Goal: Information Seeking & Learning: Learn about a topic

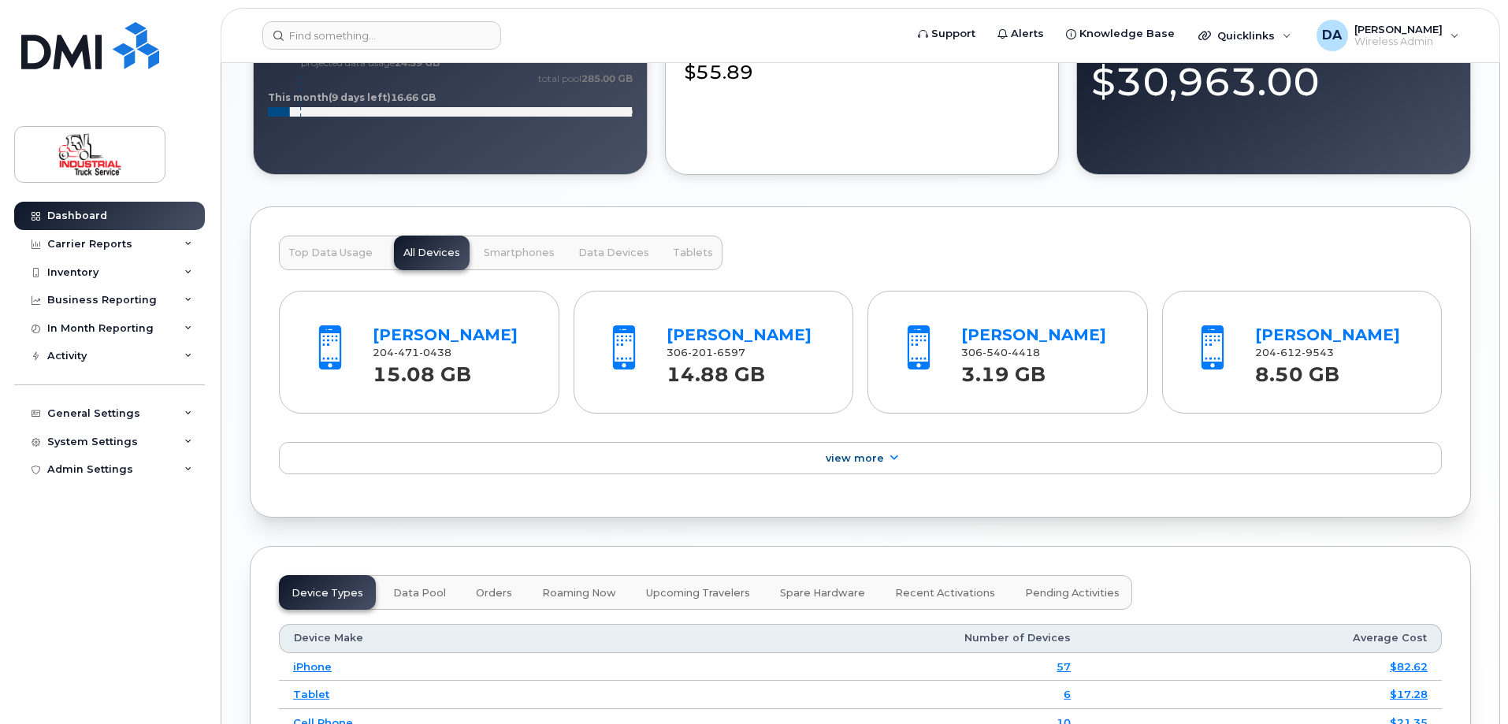
scroll to position [1497, 0]
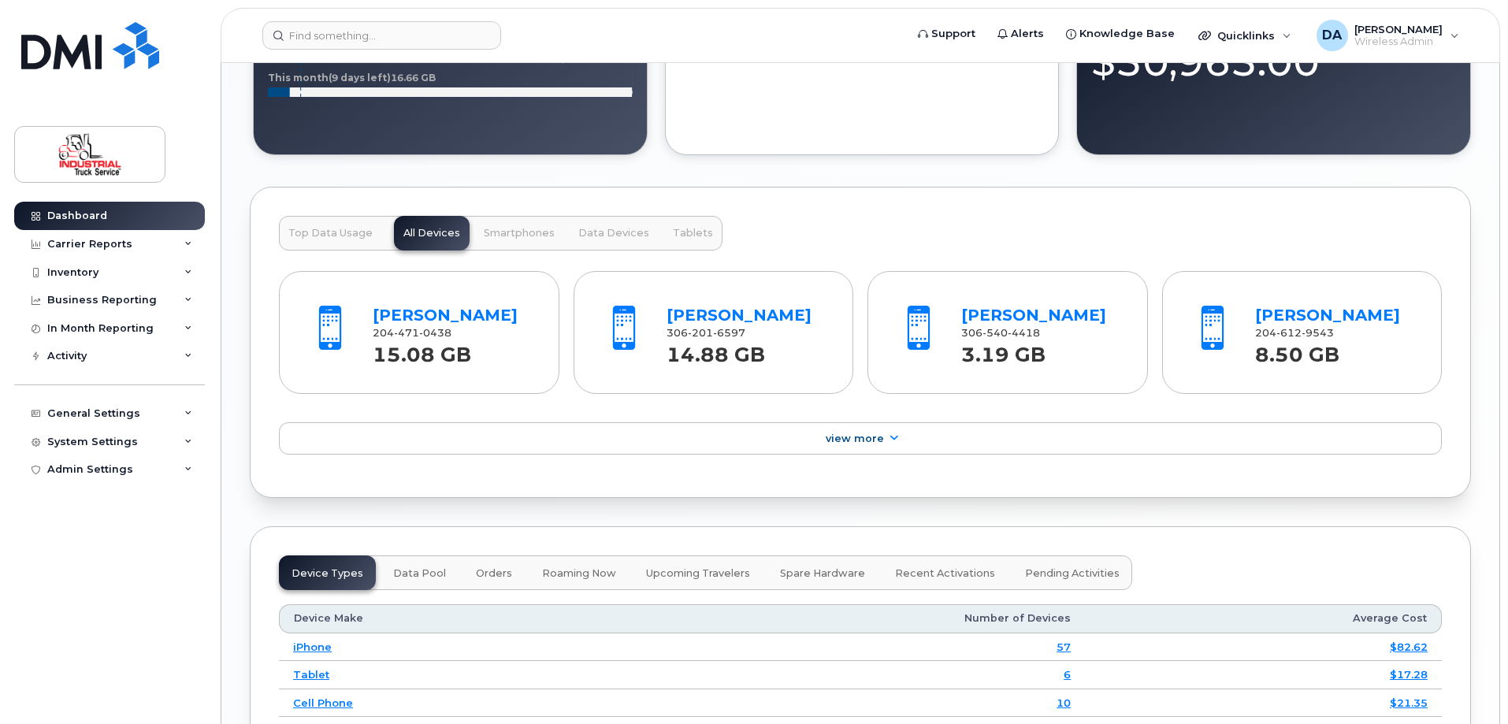
click at [335, 237] on span "Top Data Usage" at bounding box center [330, 233] width 84 height 13
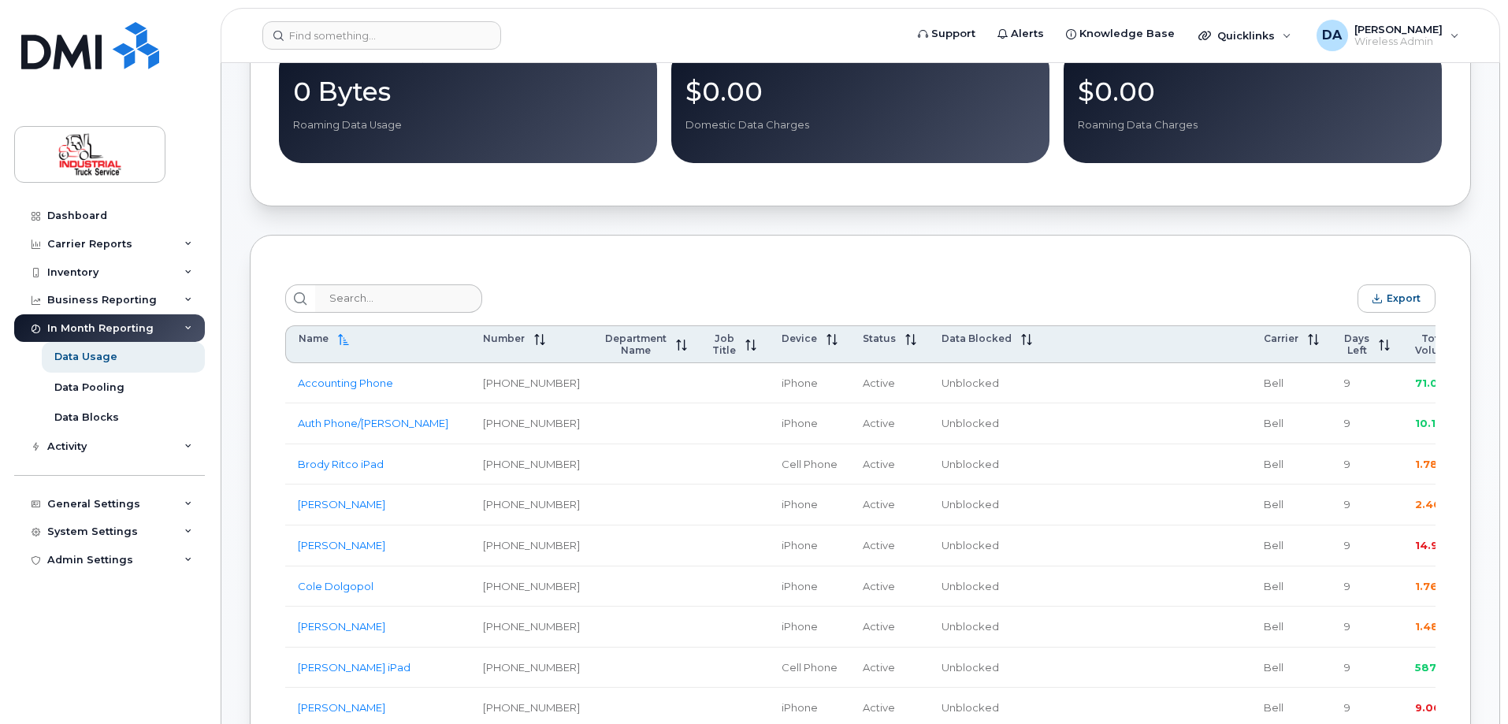
scroll to position [394, 0]
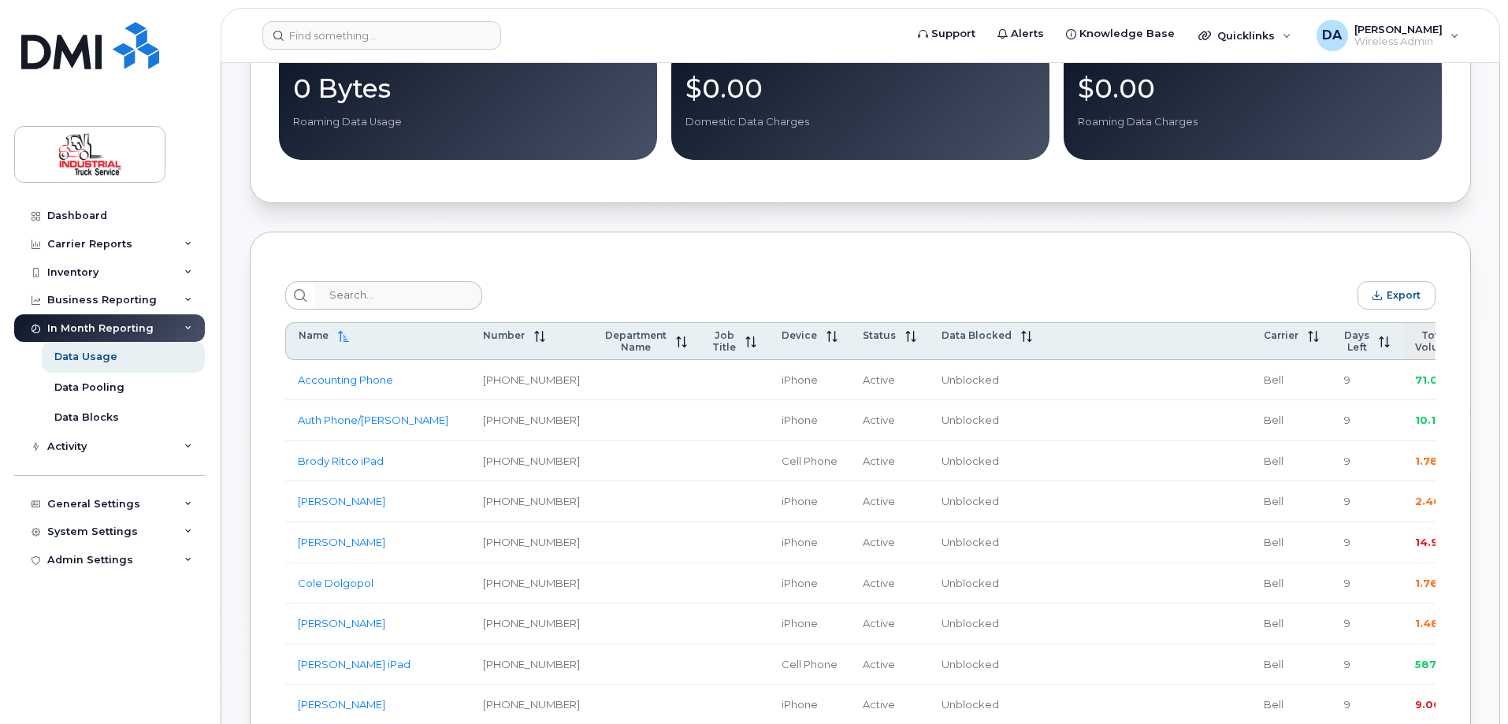
click at [1415, 341] on span "Total Volume" at bounding box center [1434, 341] width 39 height 24
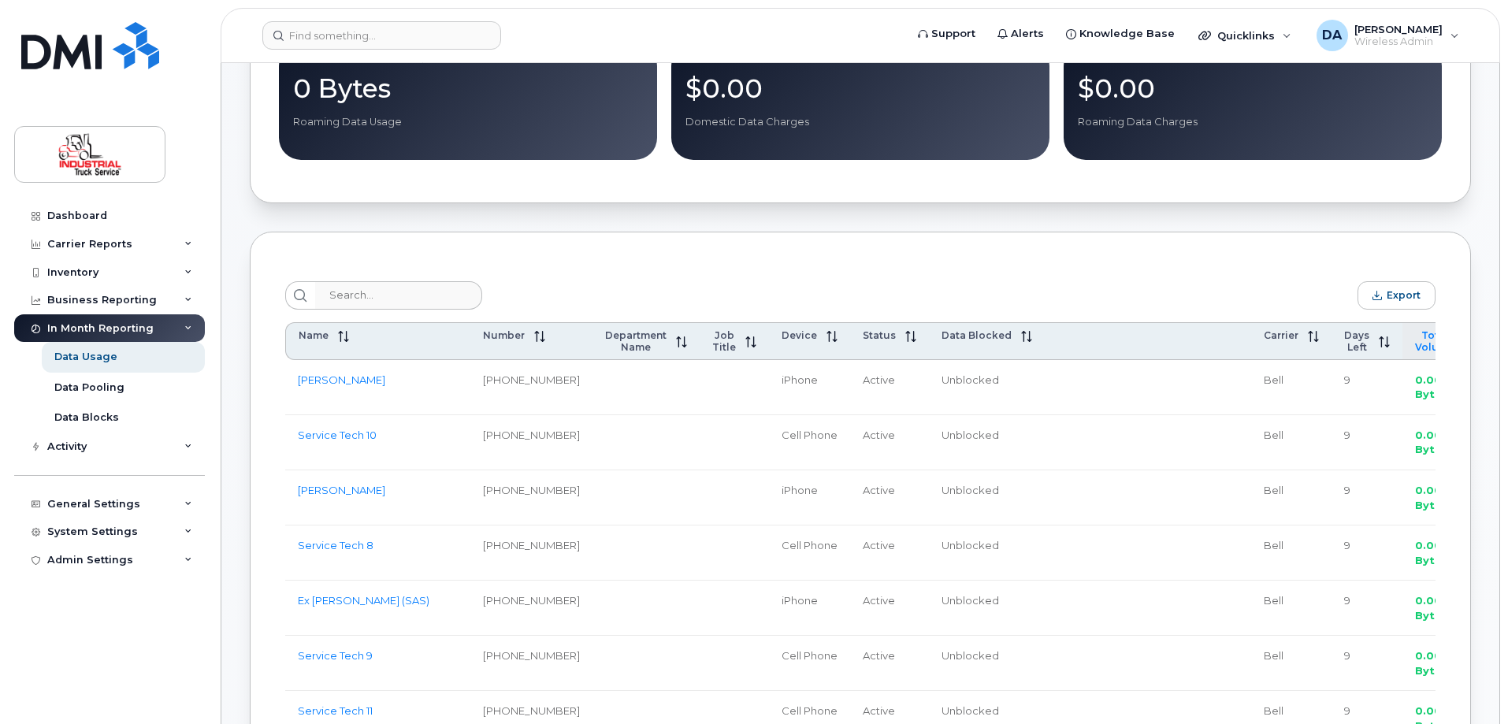
click at [1415, 342] on span "Total Volume" at bounding box center [1434, 341] width 39 height 24
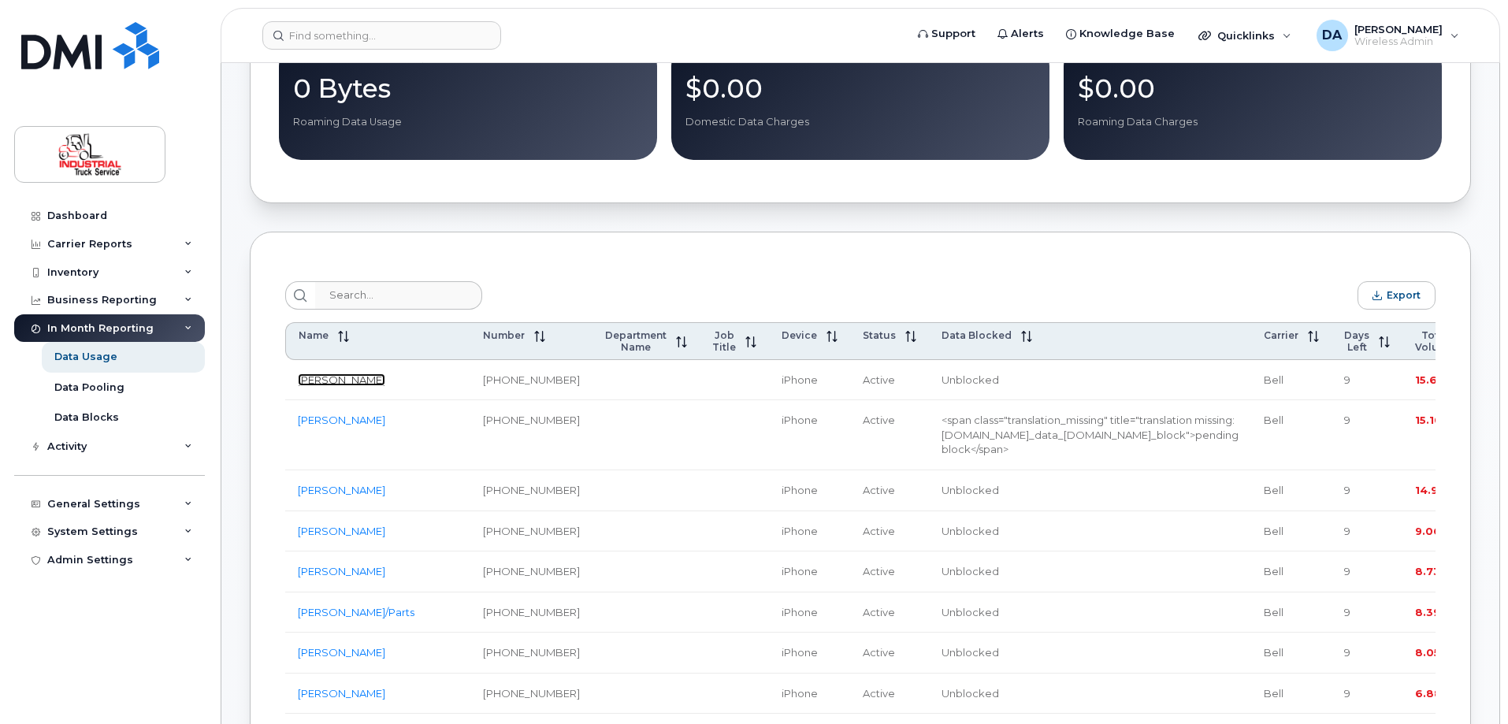
click at [347, 386] on link "[PERSON_NAME]" at bounding box center [341, 379] width 87 height 13
click at [339, 426] on link "[PERSON_NAME]" at bounding box center [341, 420] width 87 height 13
click at [357, 496] on link "[PERSON_NAME]" at bounding box center [341, 490] width 87 height 13
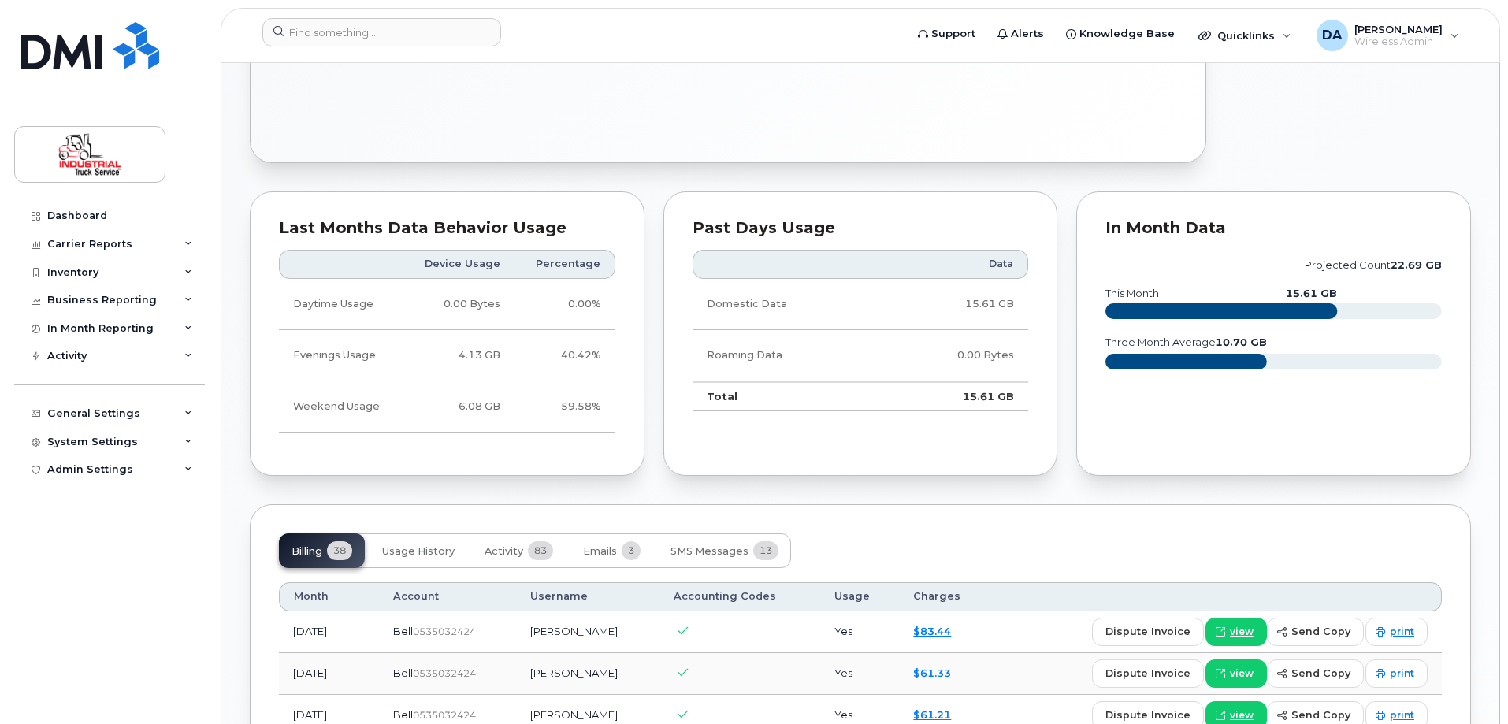
scroll to position [709, 0]
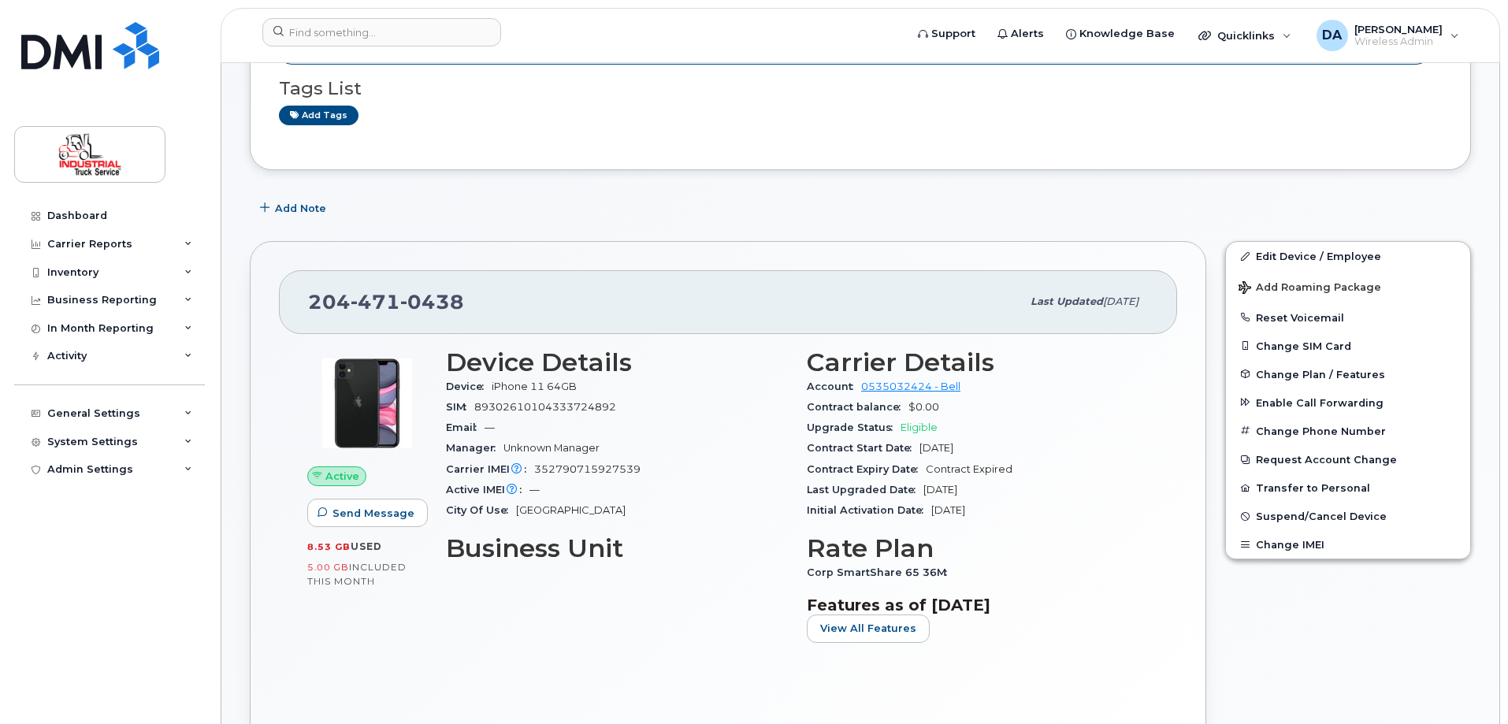
scroll to position [473, 0]
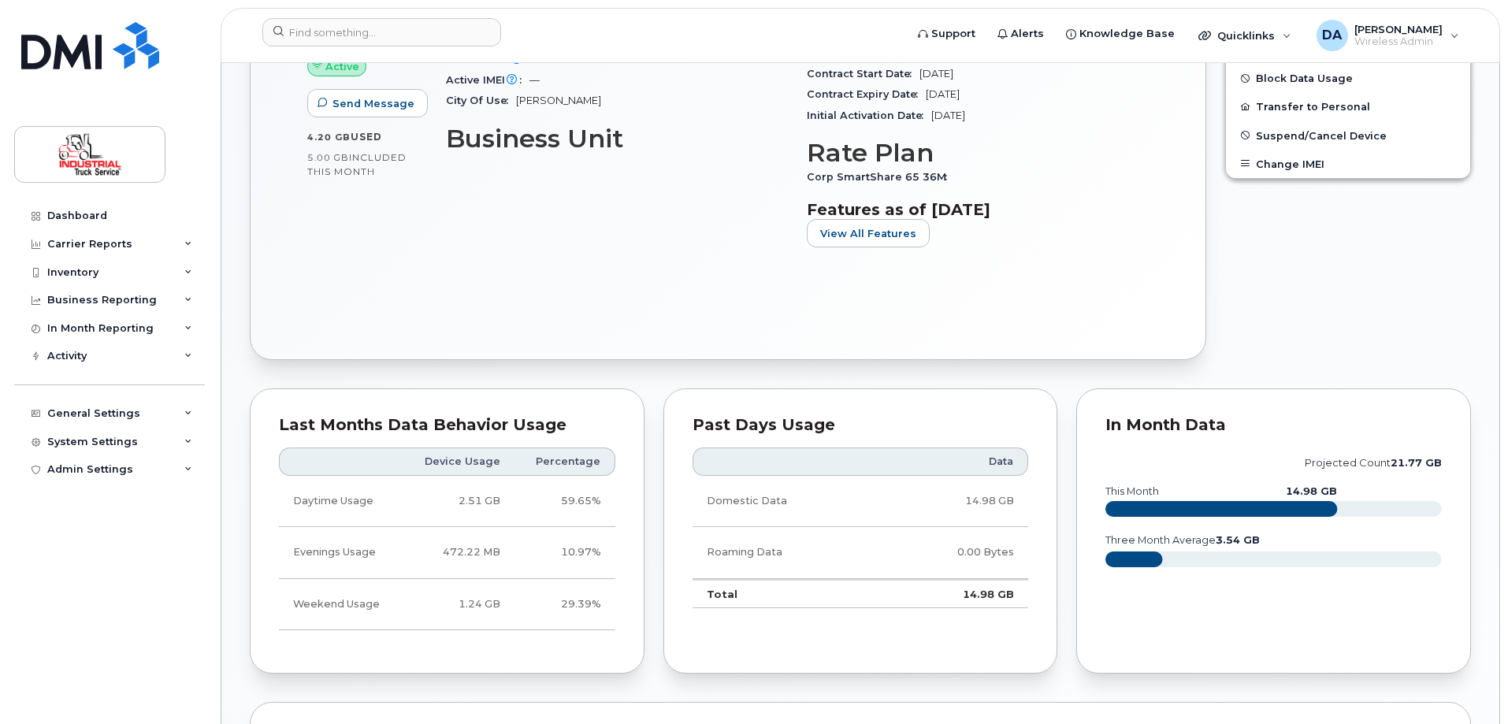
scroll to position [551, 0]
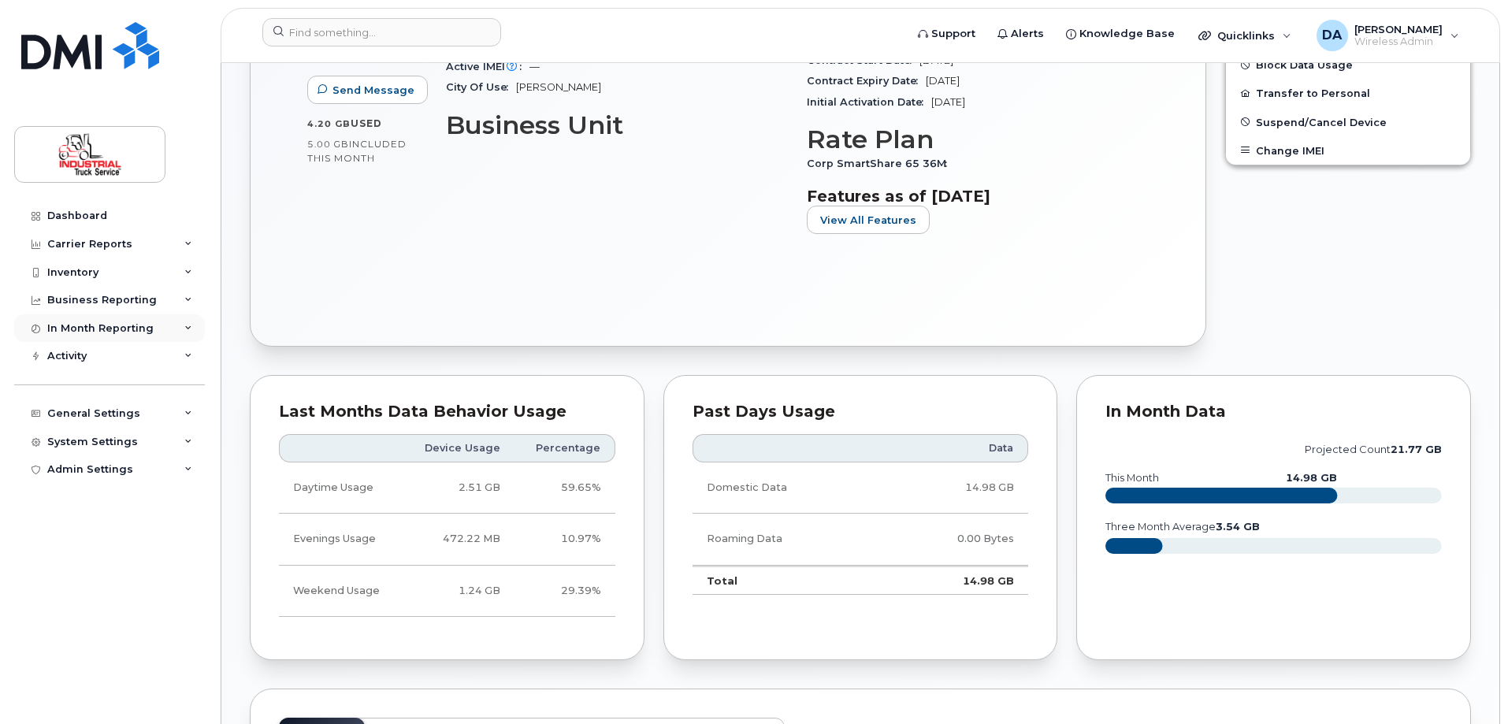
click at [78, 328] on div "In Month Reporting" at bounding box center [100, 328] width 106 height 13
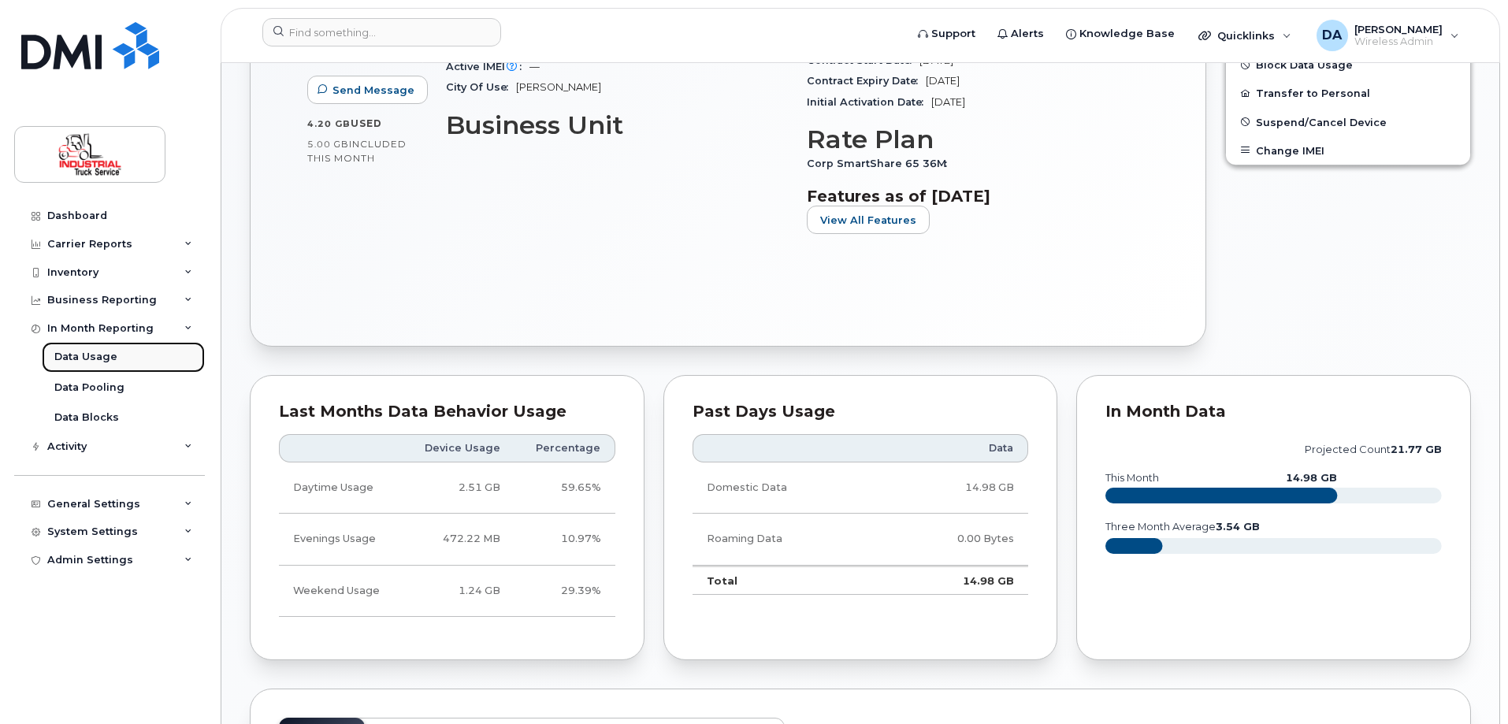
click at [83, 347] on link "Data Usage" at bounding box center [123, 357] width 163 height 30
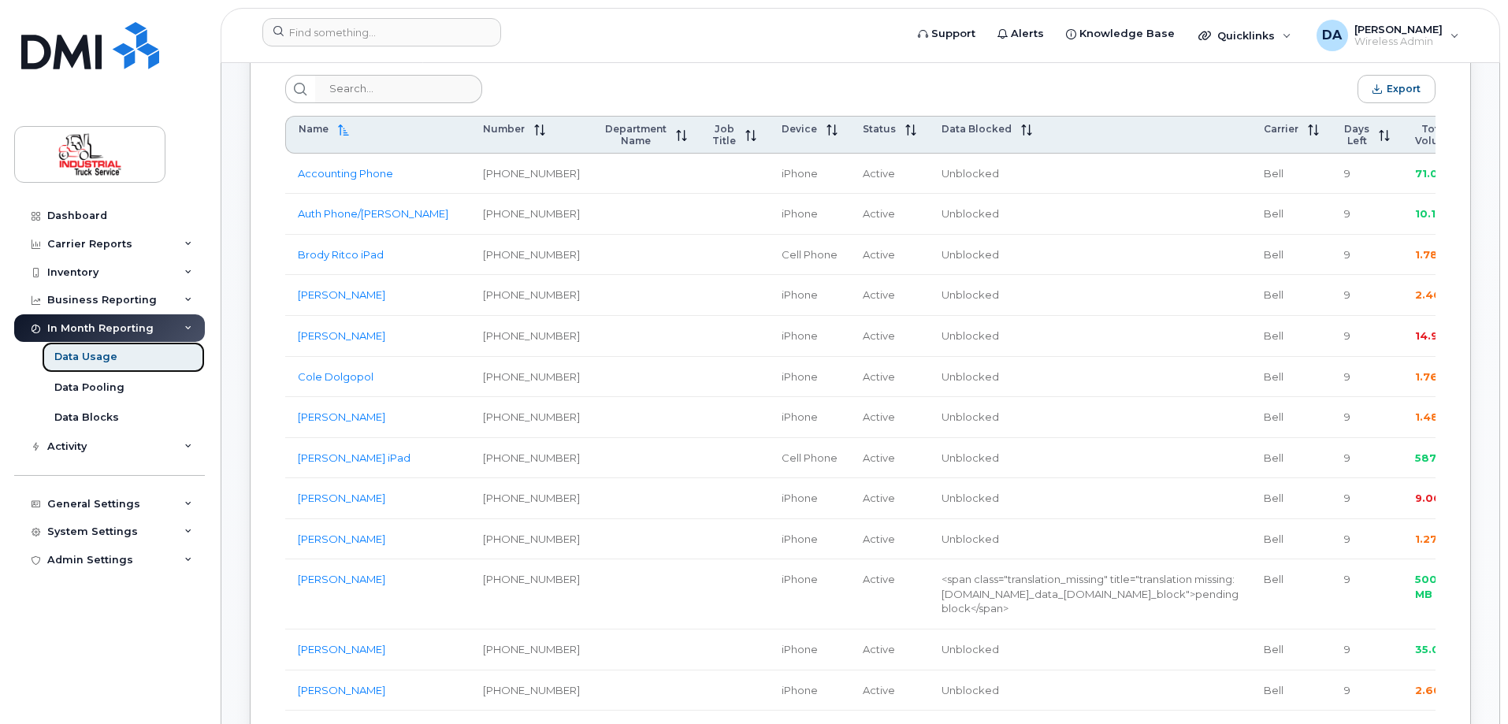
scroll to position [630, 0]
click at [109, 384] on div "Data Pooling" at bounding box center [89, 387] width 70 height 14
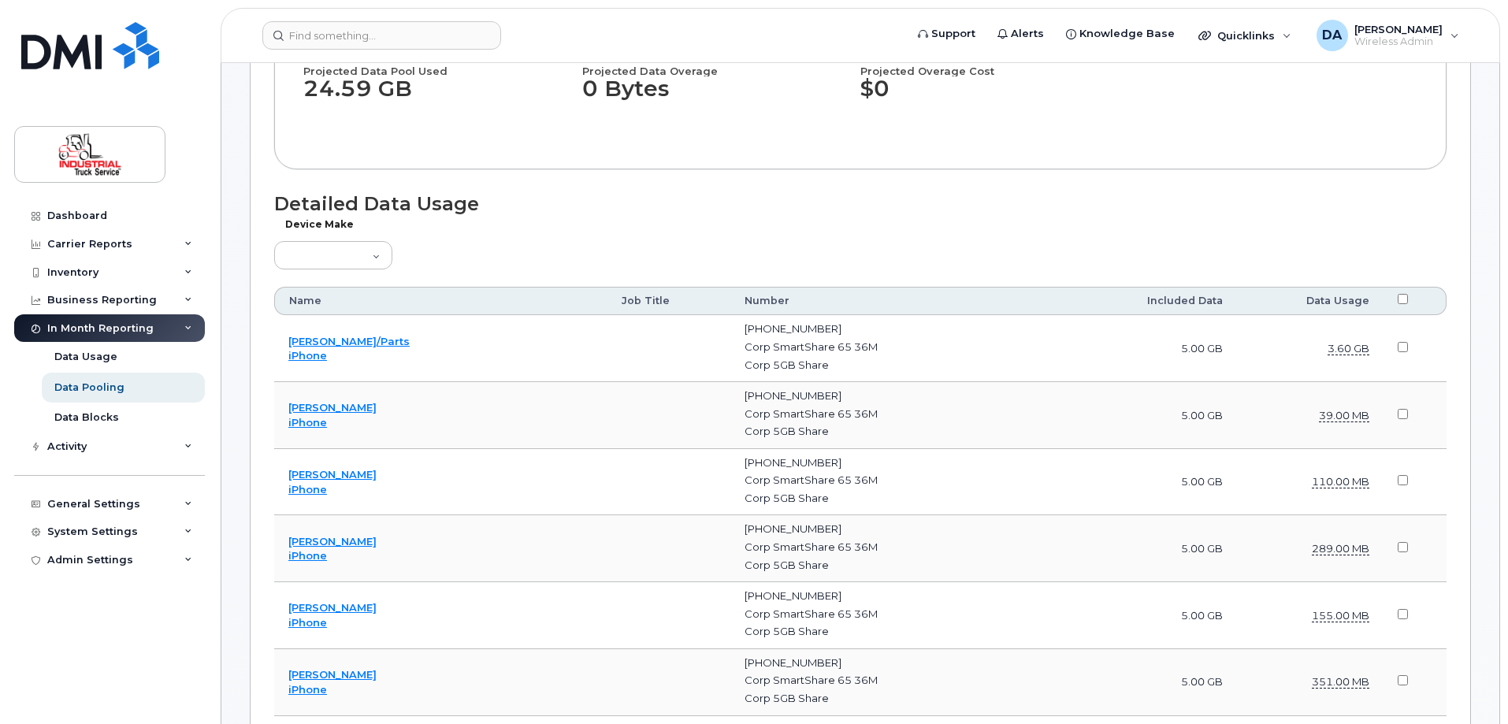
scroll to position [394, 0]
click at [1338, 295] on th "Data Usage" at bounding box center [1310, 298] width 147 height 28
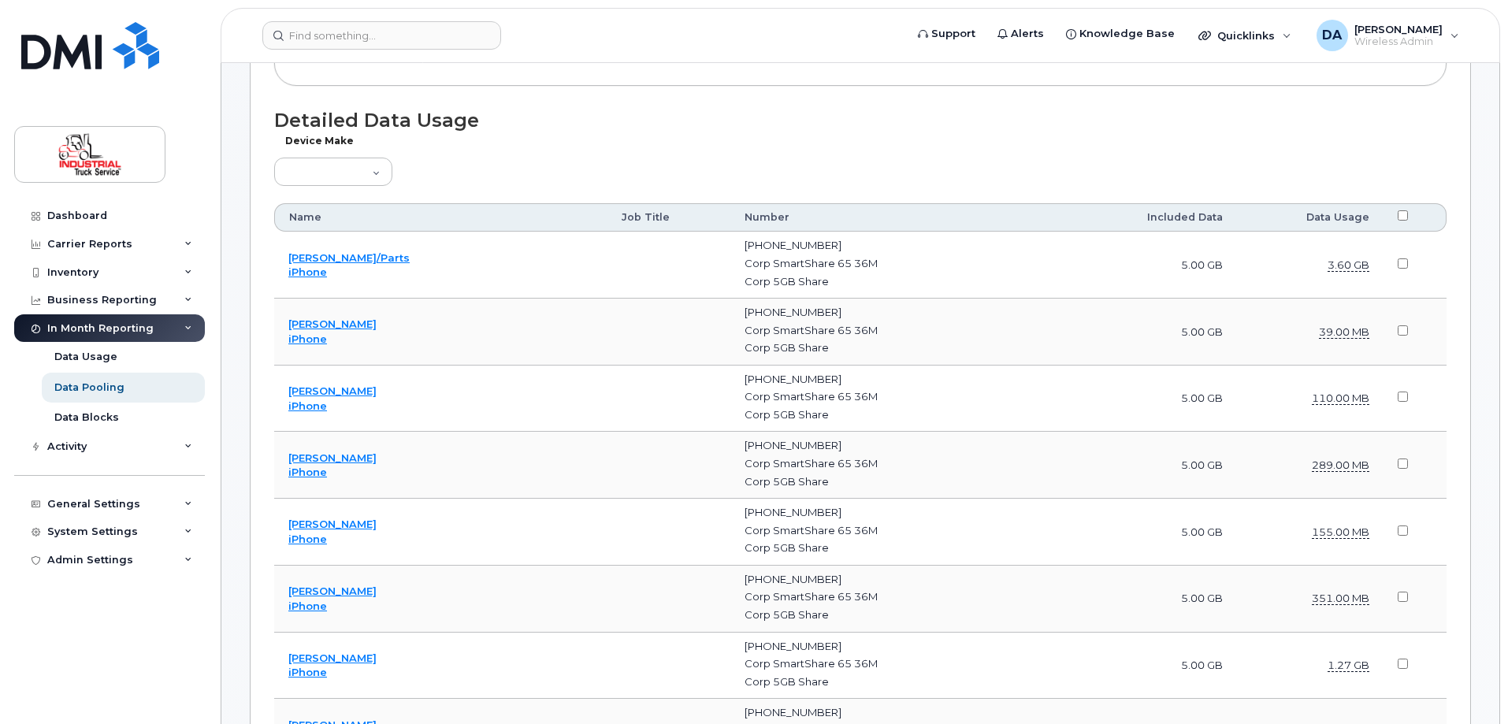
scroll to position [551, 0]
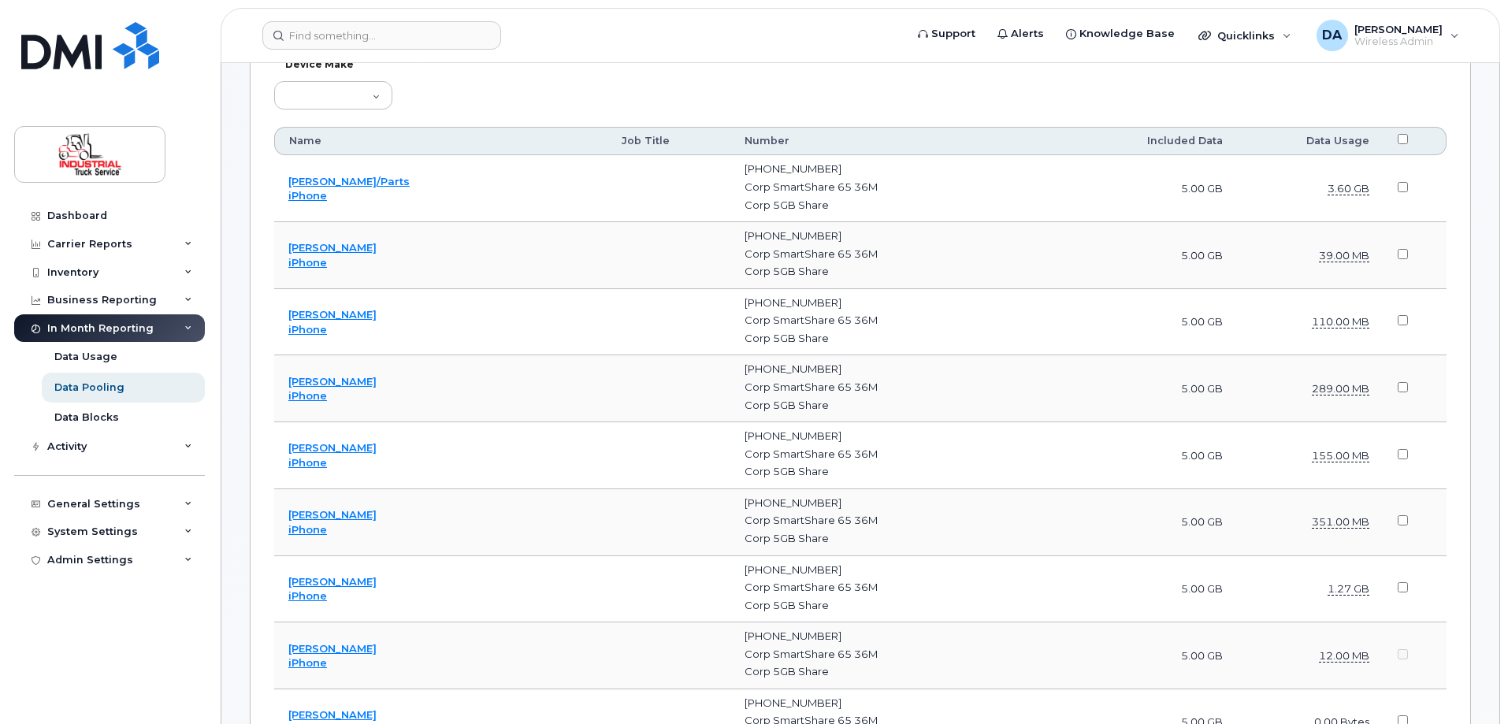
click at [745, 87] on div "Device Make Aircard Android Blackberry Cell Phone GPS HUB iPhone Laptop [PERSON…" at bounding box center [860, 90] width 1172 height 46
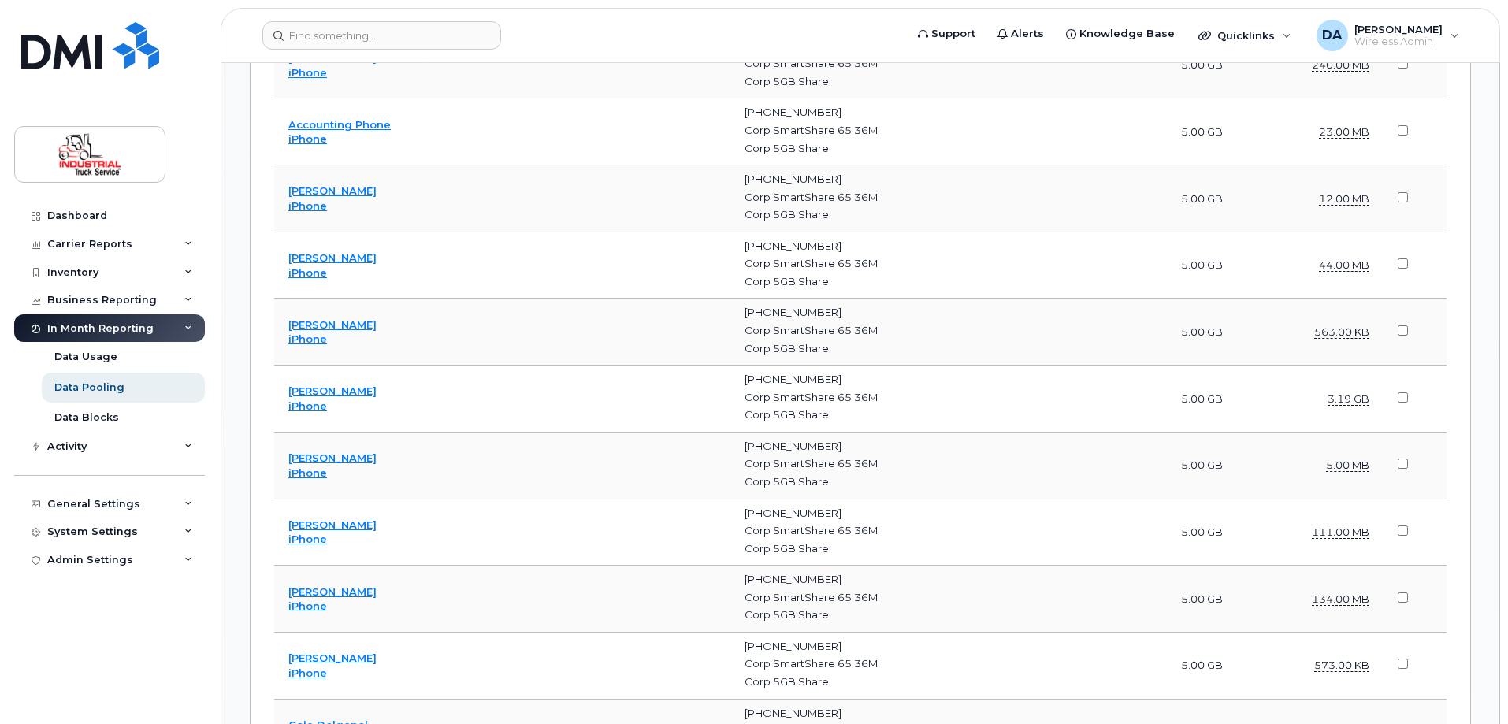
scroll to position [1733, 0]
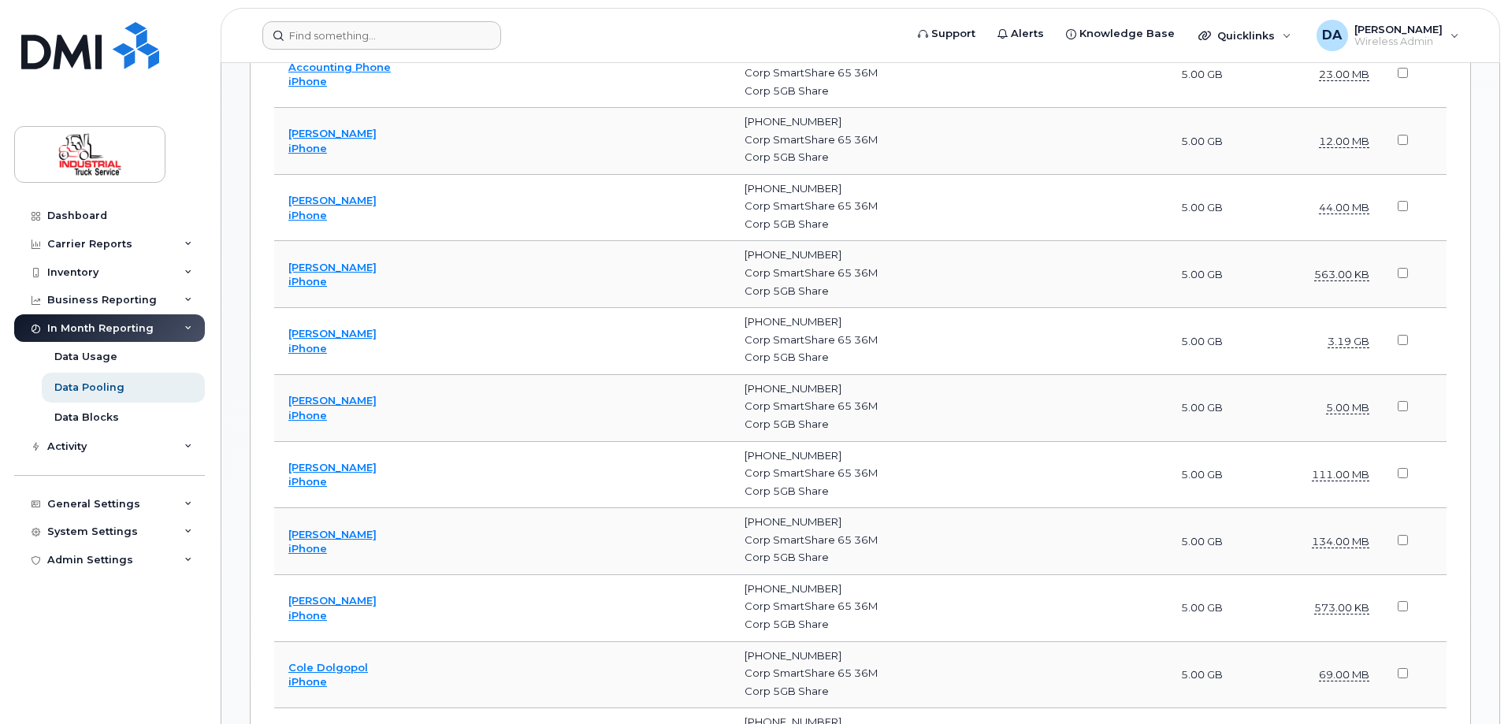
click at [831, 47] on form at bounding box center [578, 35] width 632 height 28
